Goal: Transaction & Acquisition: Purchase product/service

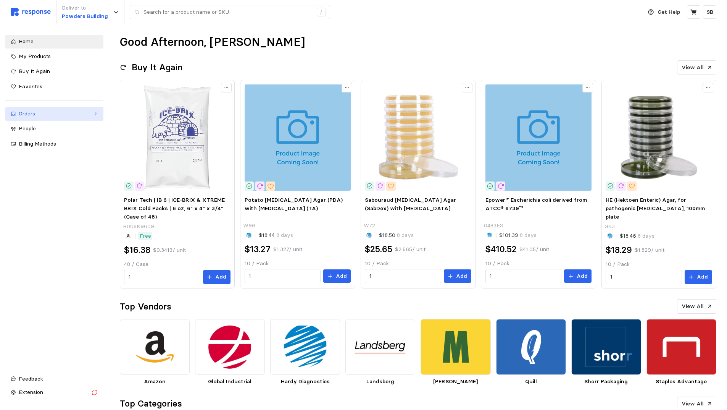
click at [41, 112] on div "Orders" at bounding box center [54, 114] width 71 height 8
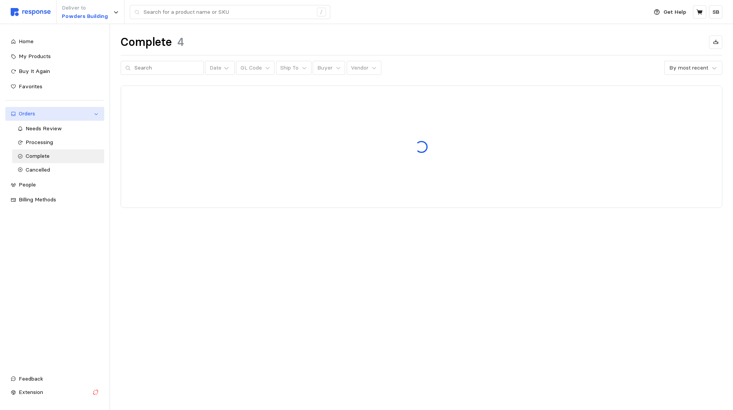
click at [41, 116] on div "Orders" at bounding box center [55, 114] width 72 height 8
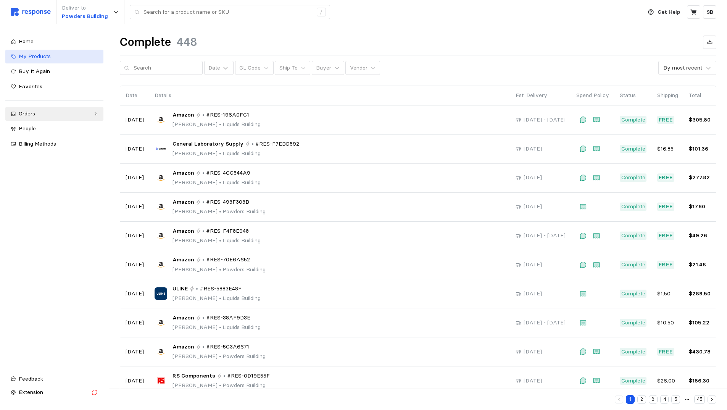
click at [36, 57] on span "My Products" at bounding box center [35, 56] width 32 height 7
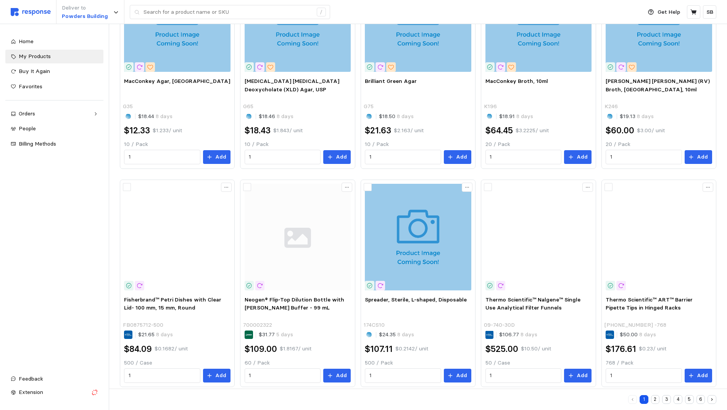
scroll to position [353, 0]
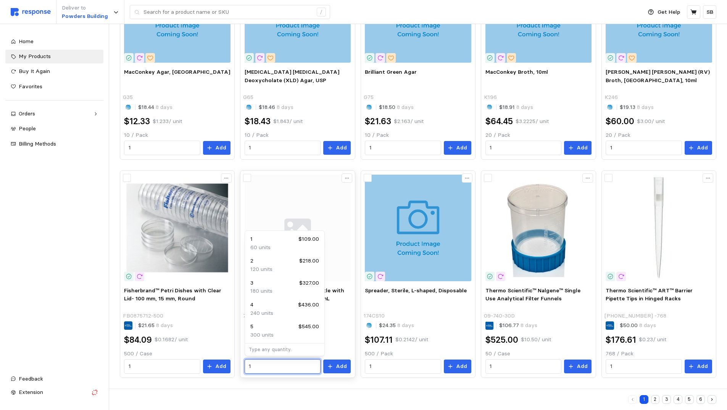
drag, startPoint x: 268, startPoint y: 366, endPoint x: 245, endPoint y: 365, distance: 23.3
click at [245, 365] on div "1" at bounding box center [283, 366] width 76 height 15
click at [268, 307] on div "4 $436.00" at bounding box center [285, 305] width 69 height 8
type input "4"
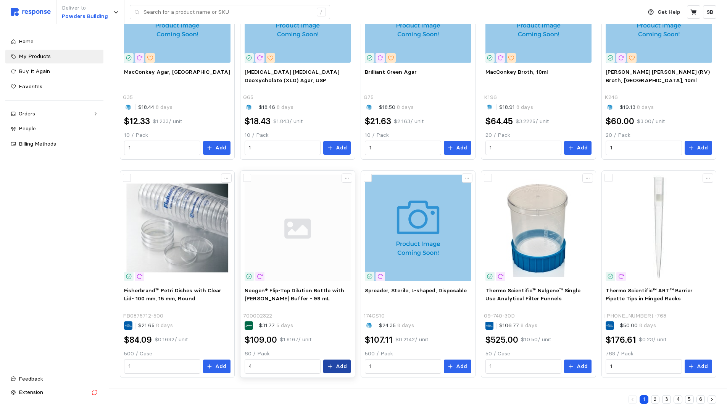
click at [338, 366] on p "Add" at bounding box center [341, 366] width 11 height 8
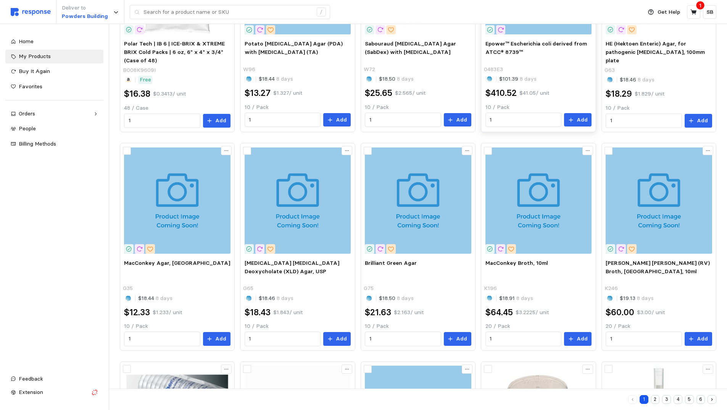
scroll to position [0, 0]
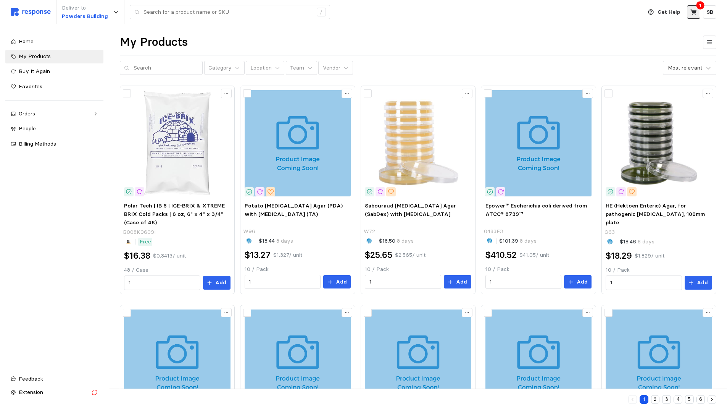
click at [696, 12] on icon at bounding box center [694, 11] width 6 height 5
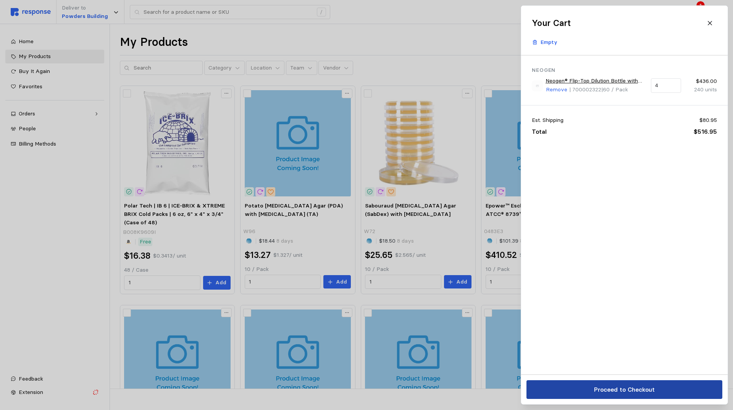
click at [608, 387] on p "Proceed to Checkout" at bounding box center [624, 390] width 61 height 10
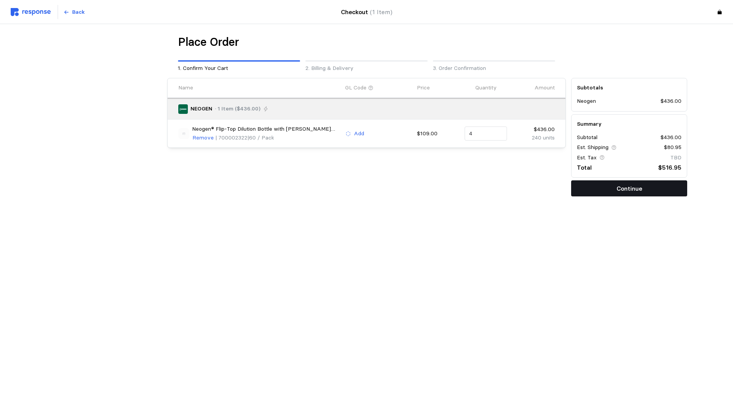
click at [605, 189] on button "Continue" at bounding box center [629, 188] width 116 height 16
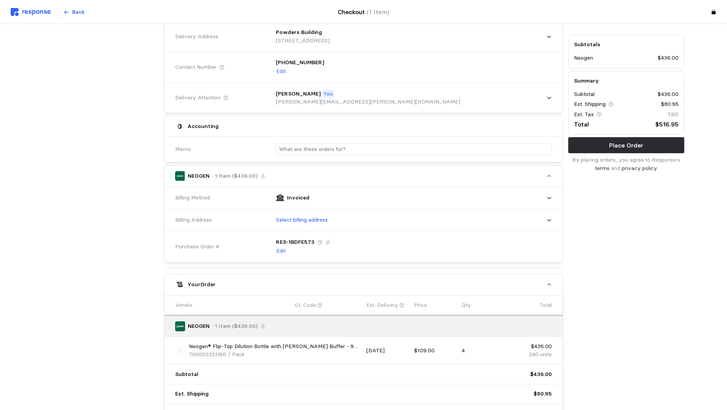
scroll to position [39, 0]
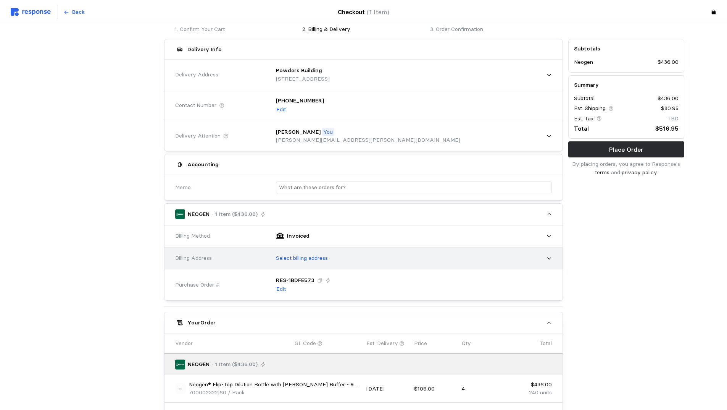
click at [335, 258] on div "Select billing address" at bounding box center [411, 258] width 281 height 19
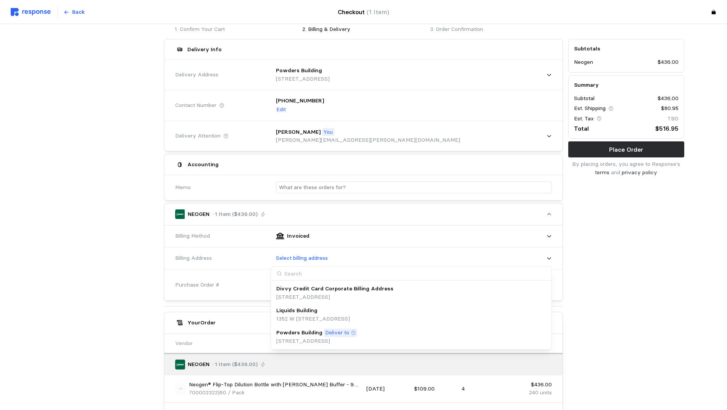
click at [325, 335] on p "Deliver to" at bounding box center [337, 332] width 24 height 8
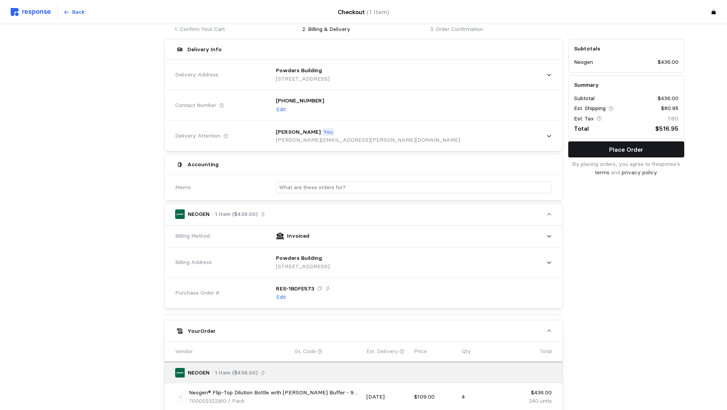
click at [610, 150] on p "Place Order" at bounding box center [626, 150] width 34 height 10
